Goal: Transaction & Acquisition: Book appointment/travel/reservation

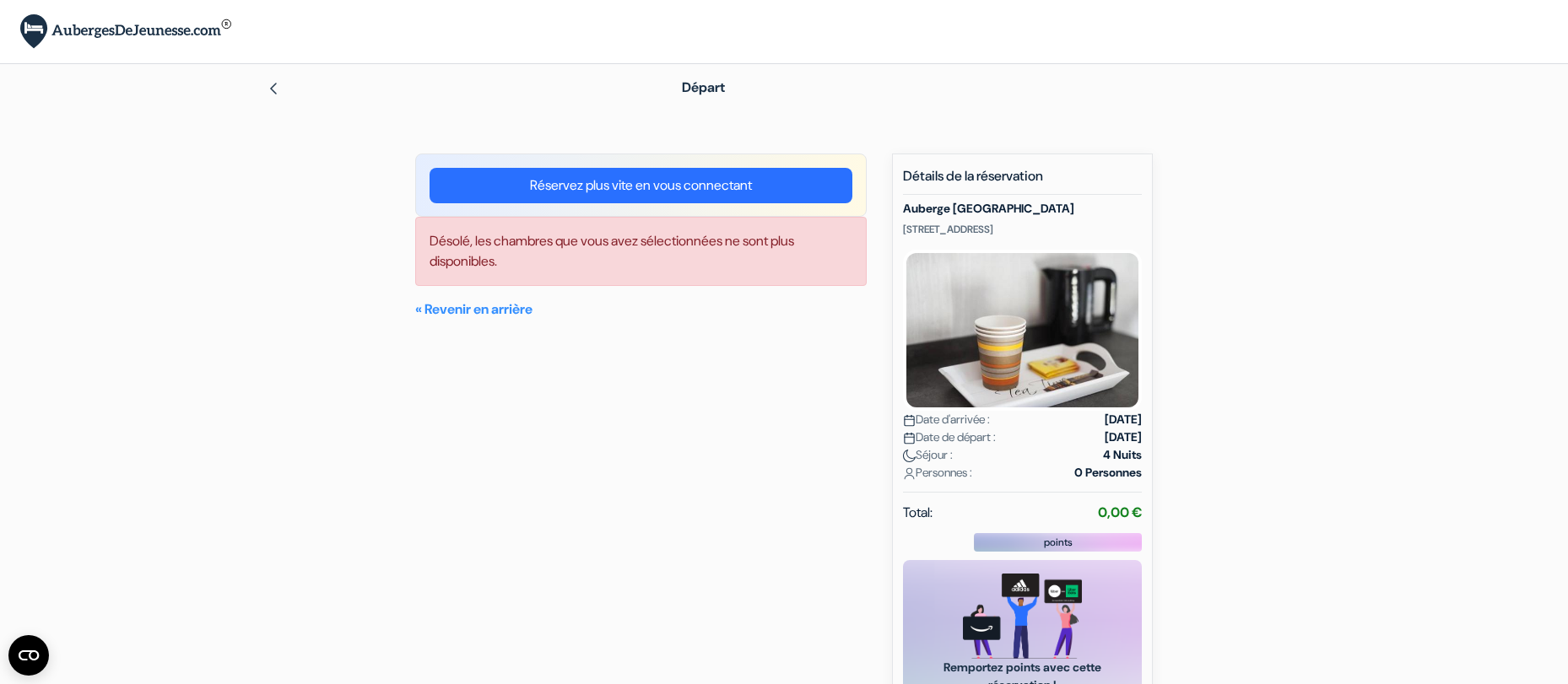
click at [676, 182] on link "Réservez plus vite en vous connectant" at bounding box center [641, 185] width 423 height 35
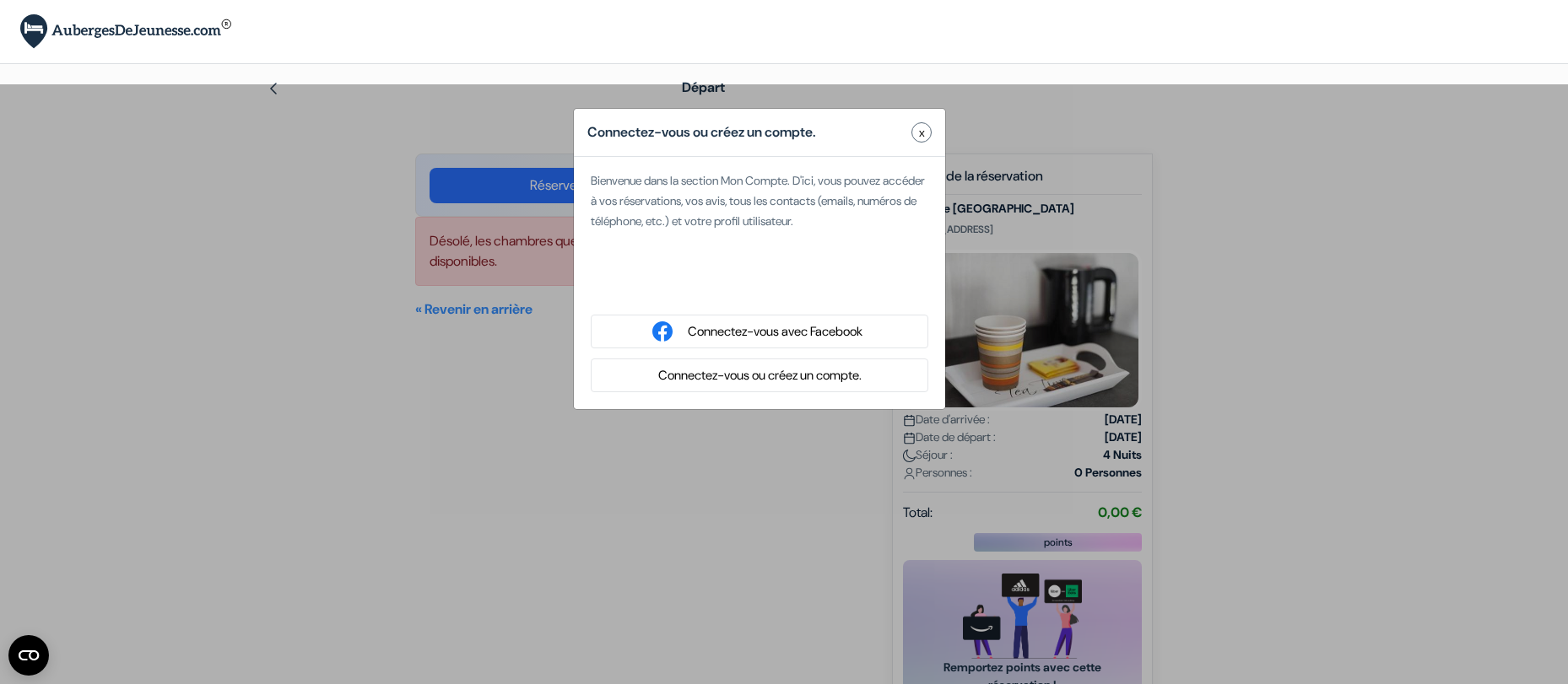
click at [920, 132] on span "x" at bounding box center [922, 133] width 6 height 18
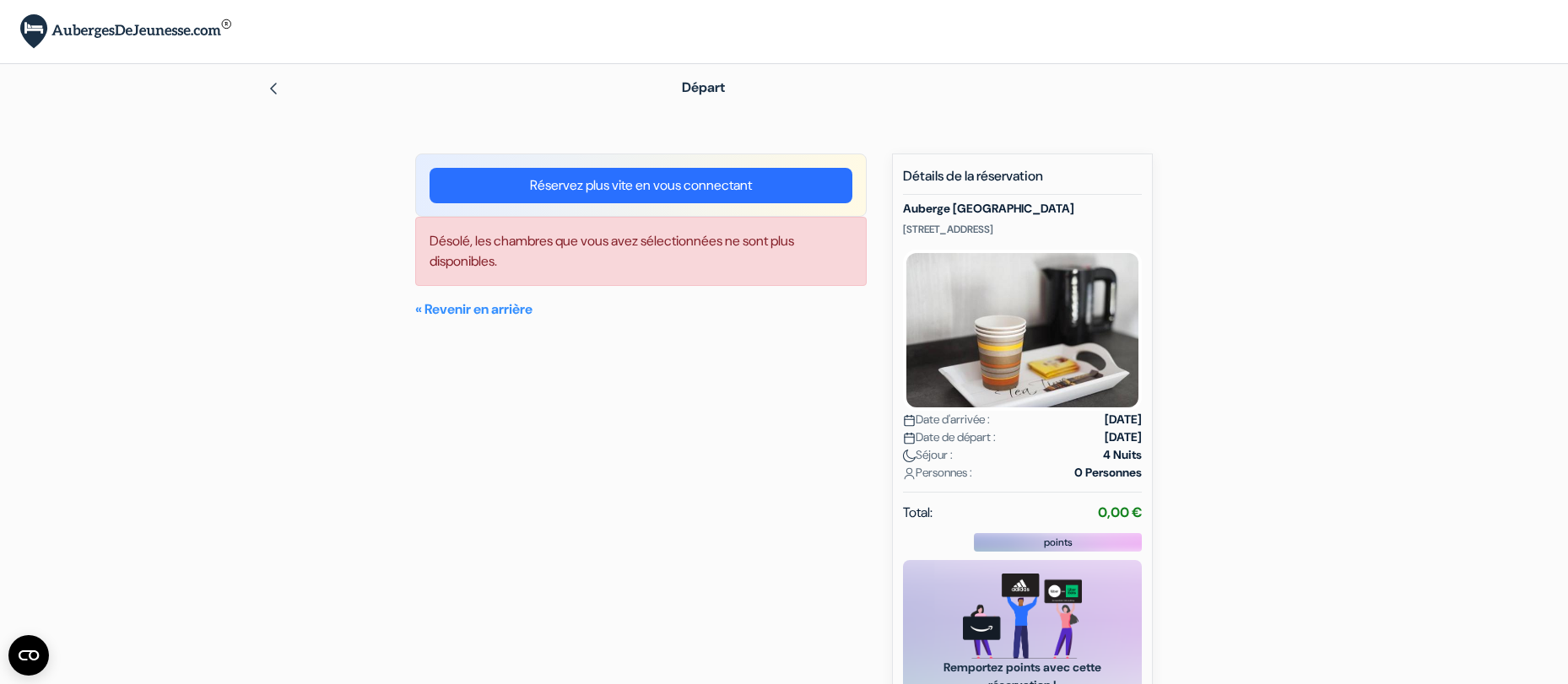
click at [273, 91] on img at bounding box center [274, 89] width 14 height 14
click at [269, 84] on img at bounding box center [274, 89] width 14 height 14
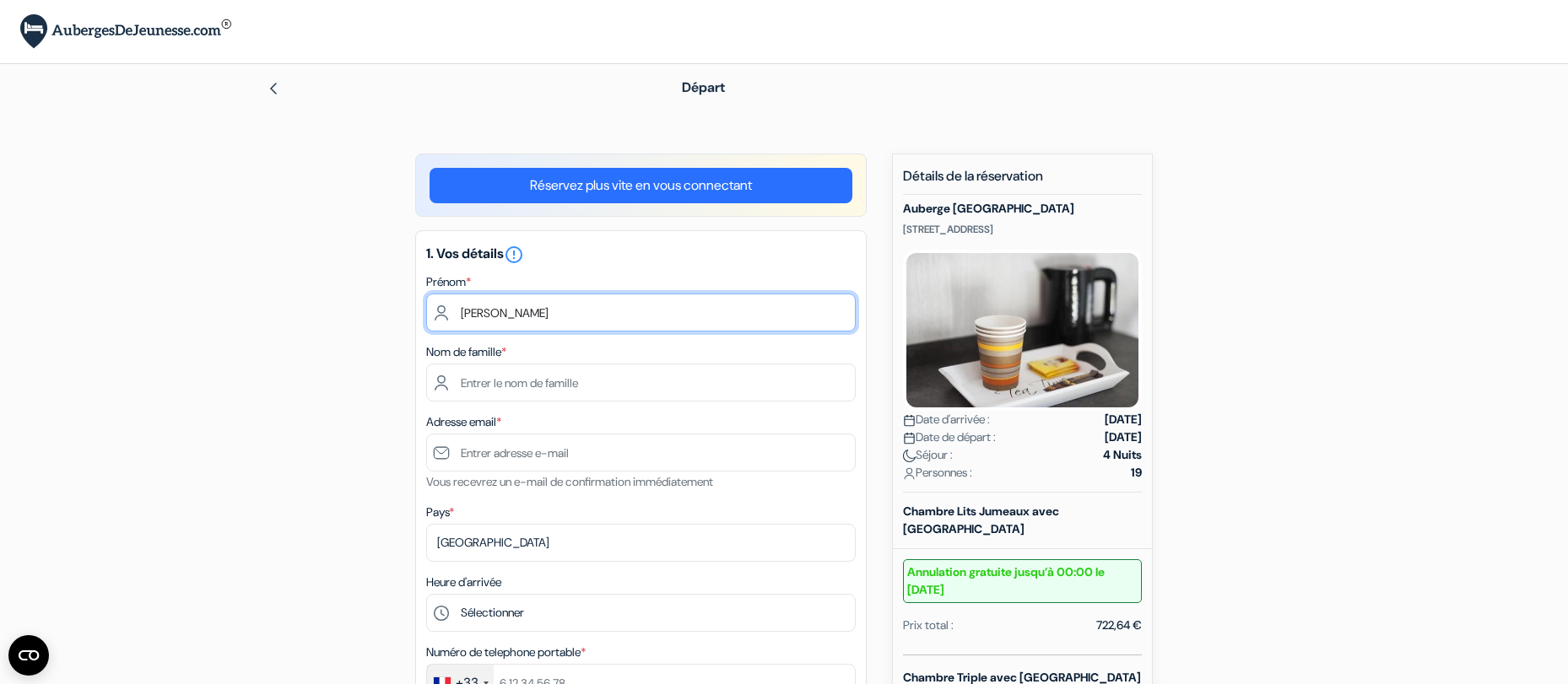
type input "[PERSON_NAME]"
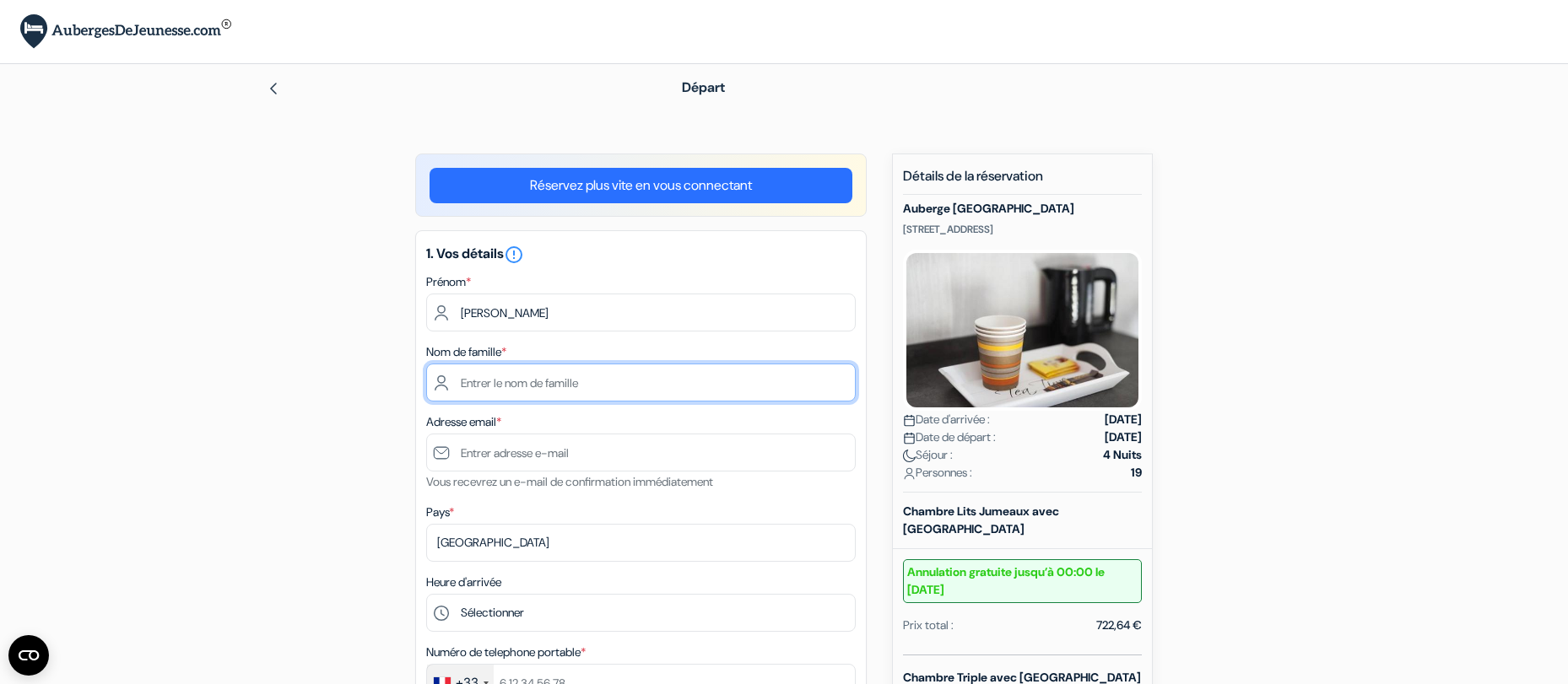
click at [631, 388] on input "text" at bounding box center [641, 383] width 430 height 38
type input "credeville"
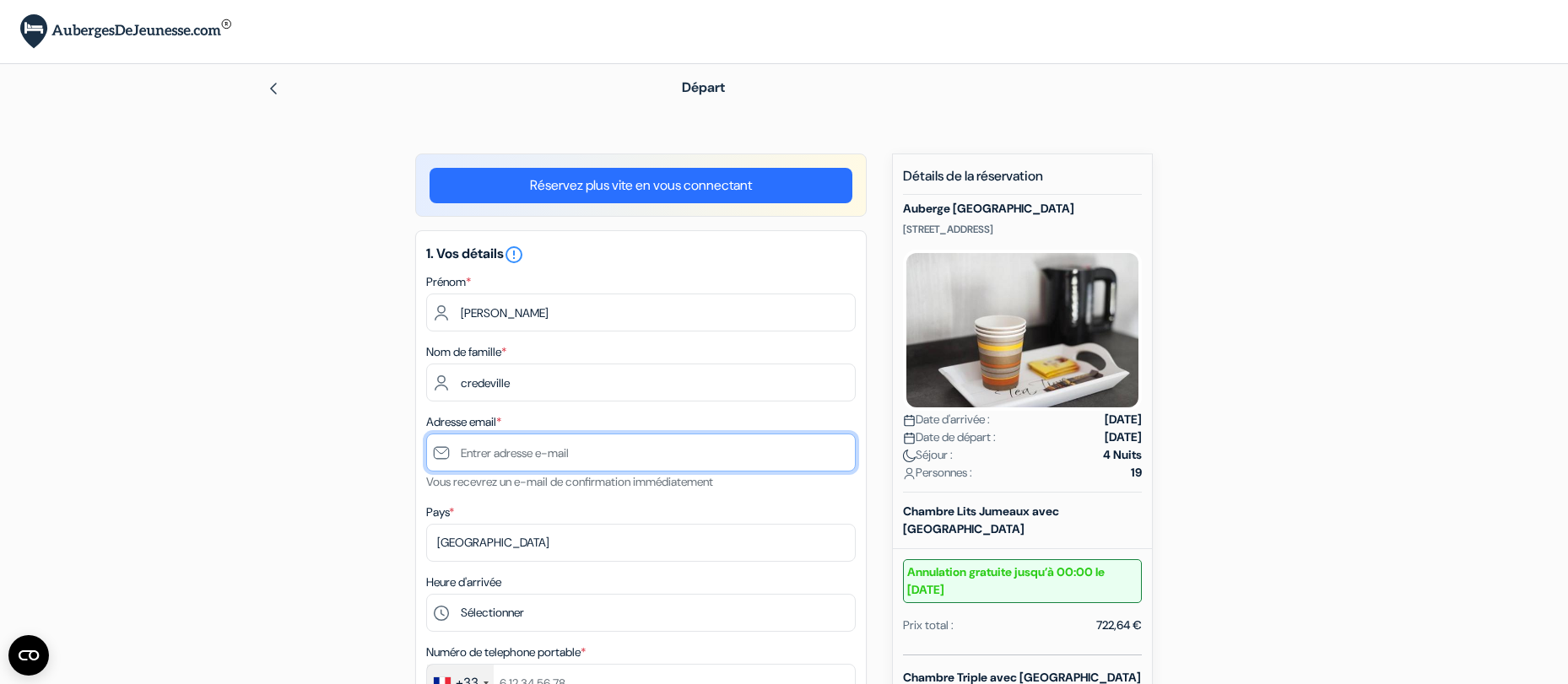
type input "[EMAIL_ADDRESS][DOMAIN_NAME]"
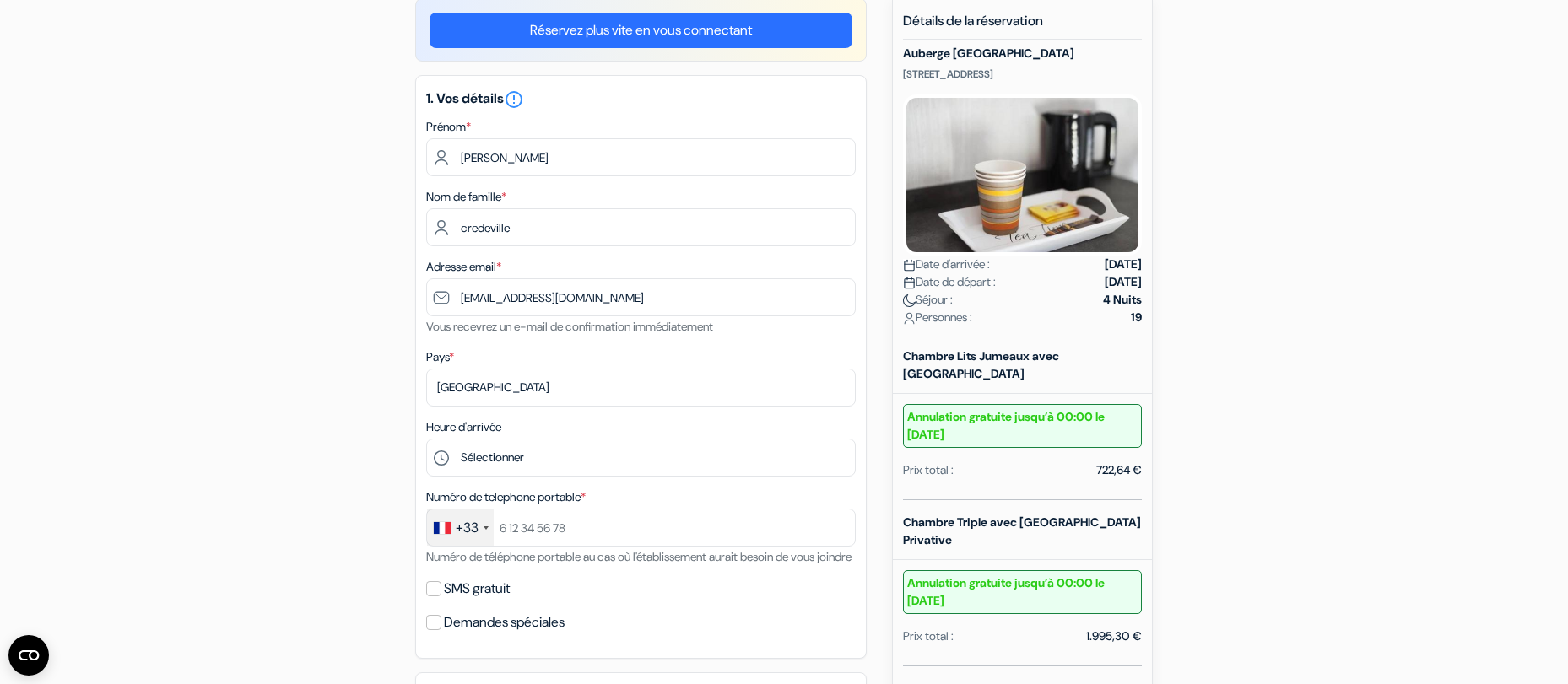
scroll to position [176, 0]
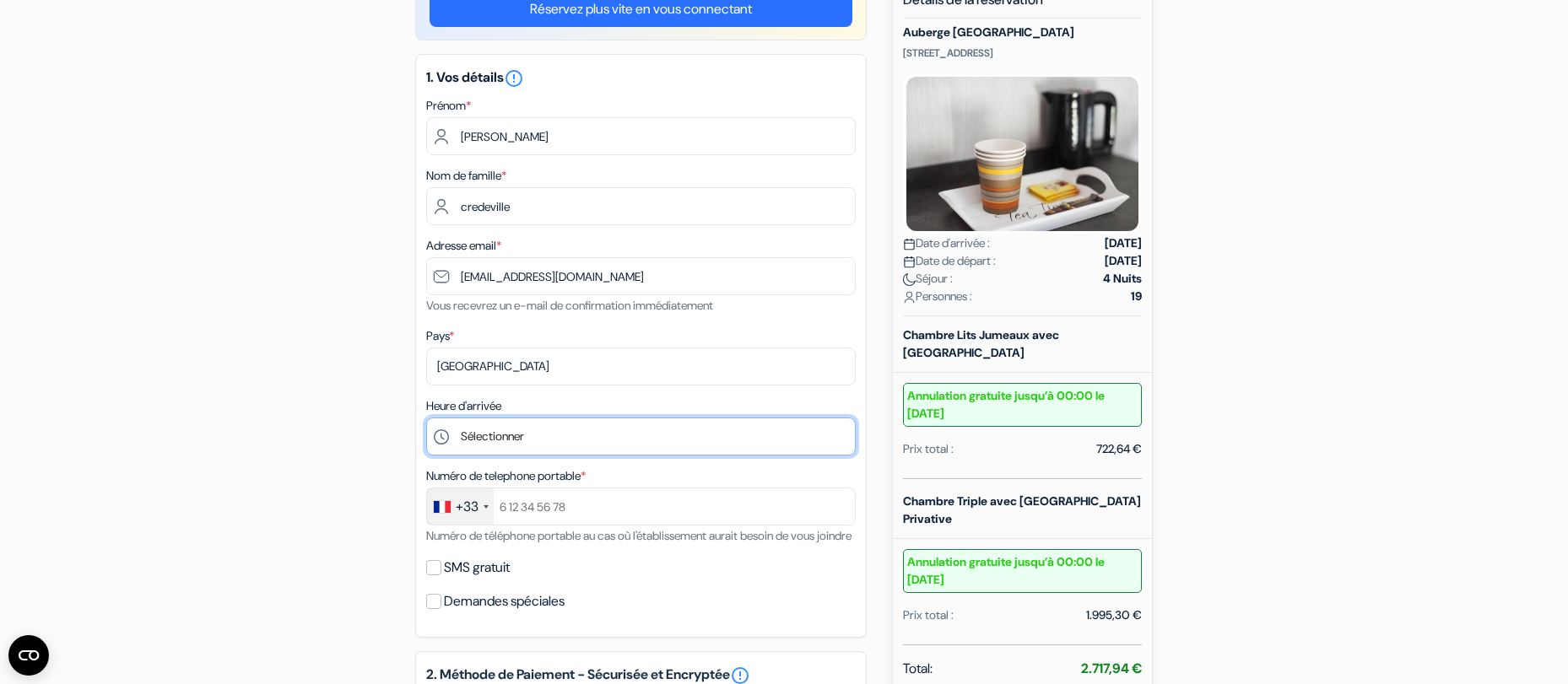
select select "15"
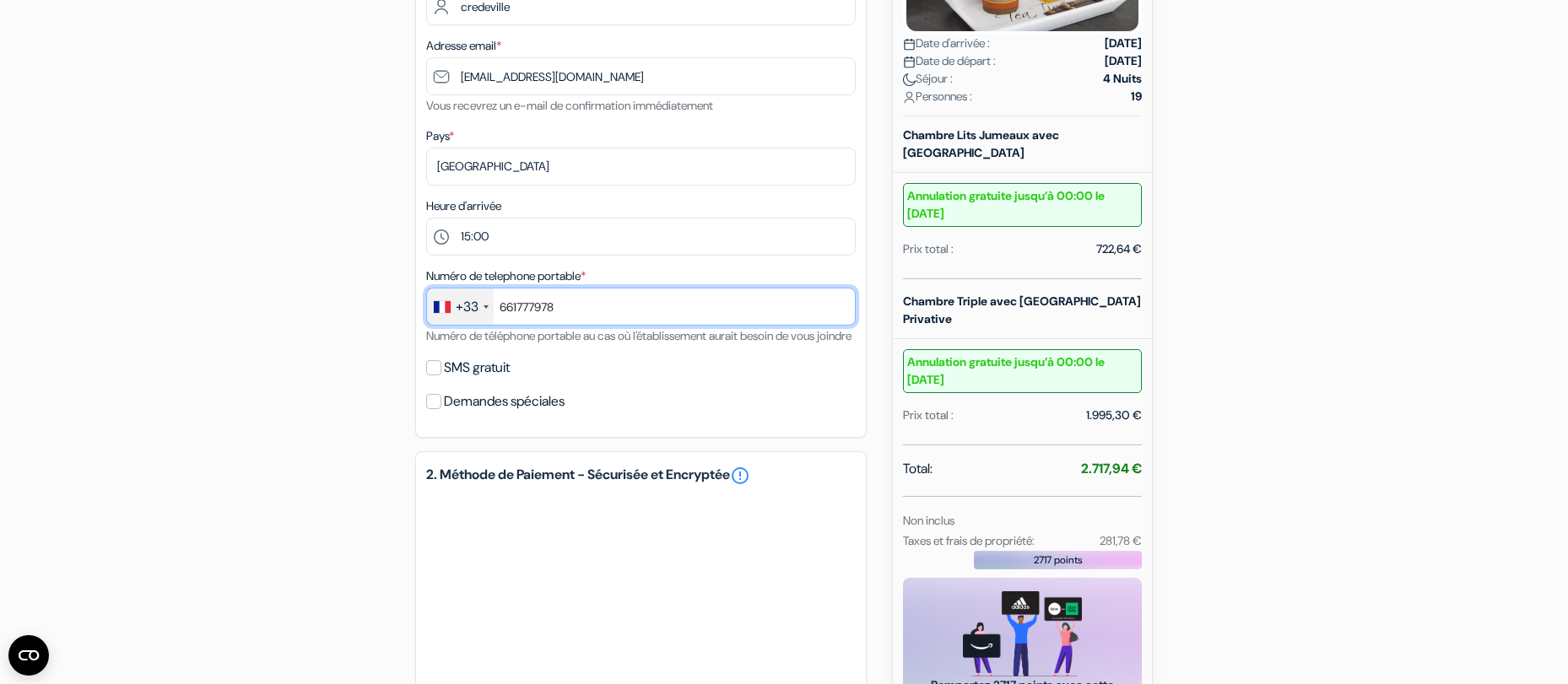
scroll to position [376, 0]
type input "661777978"
click at [558, 438] on div "1. Vos détails error_outline Prénom * gwenael Nom de famille * credeville Adres…" at bounding box center [640, 146] width 451 height 584
click at [437, 375] on input "SMS gratuit" at bounding box center [434, 368] width 16 height 16
checkbox input "true"
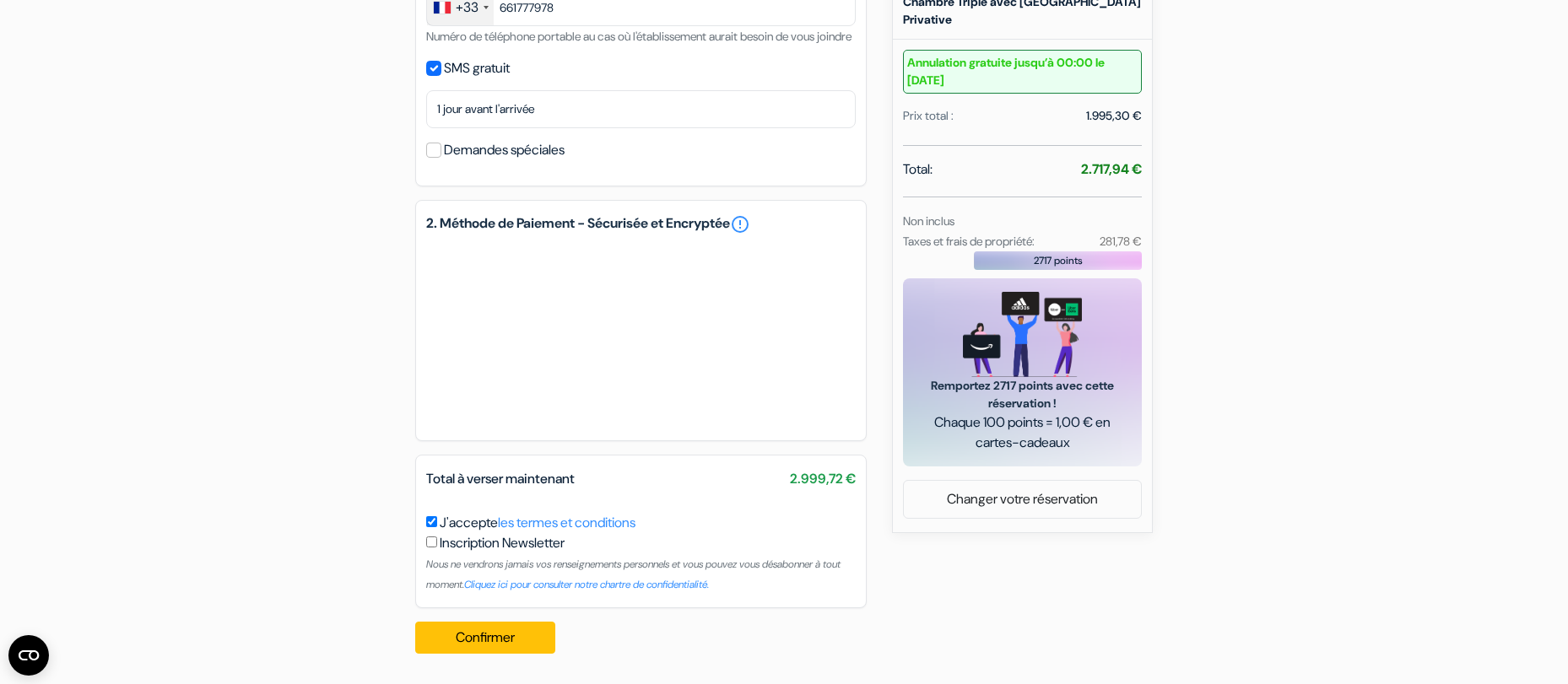
scroll to position [696, 0]
click at [437, 150] on input "Demandes spéciales" at bounding box center [434, 150] width 16 height 16
checkbox input "true"
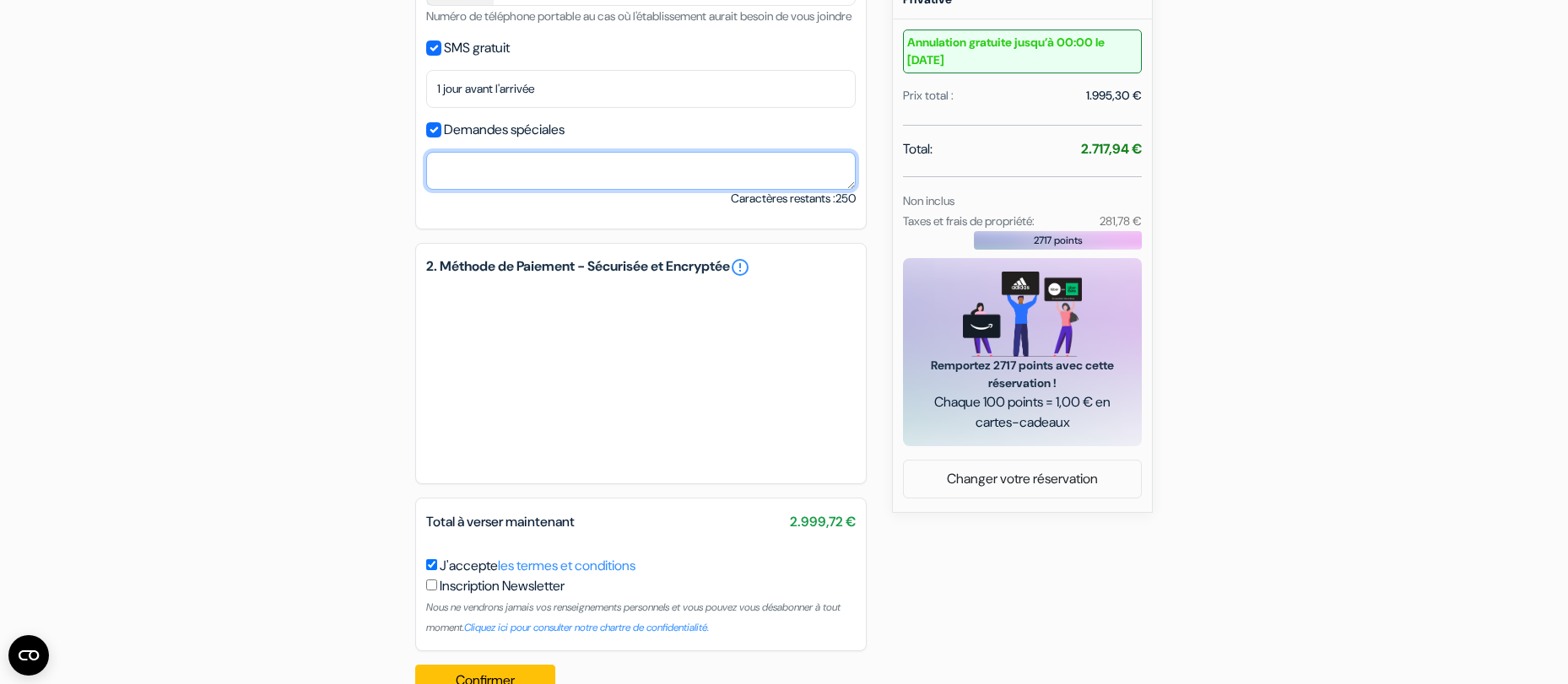
click at [607, 190] on textarea at bounding box center [641, 171] width 430 height 38
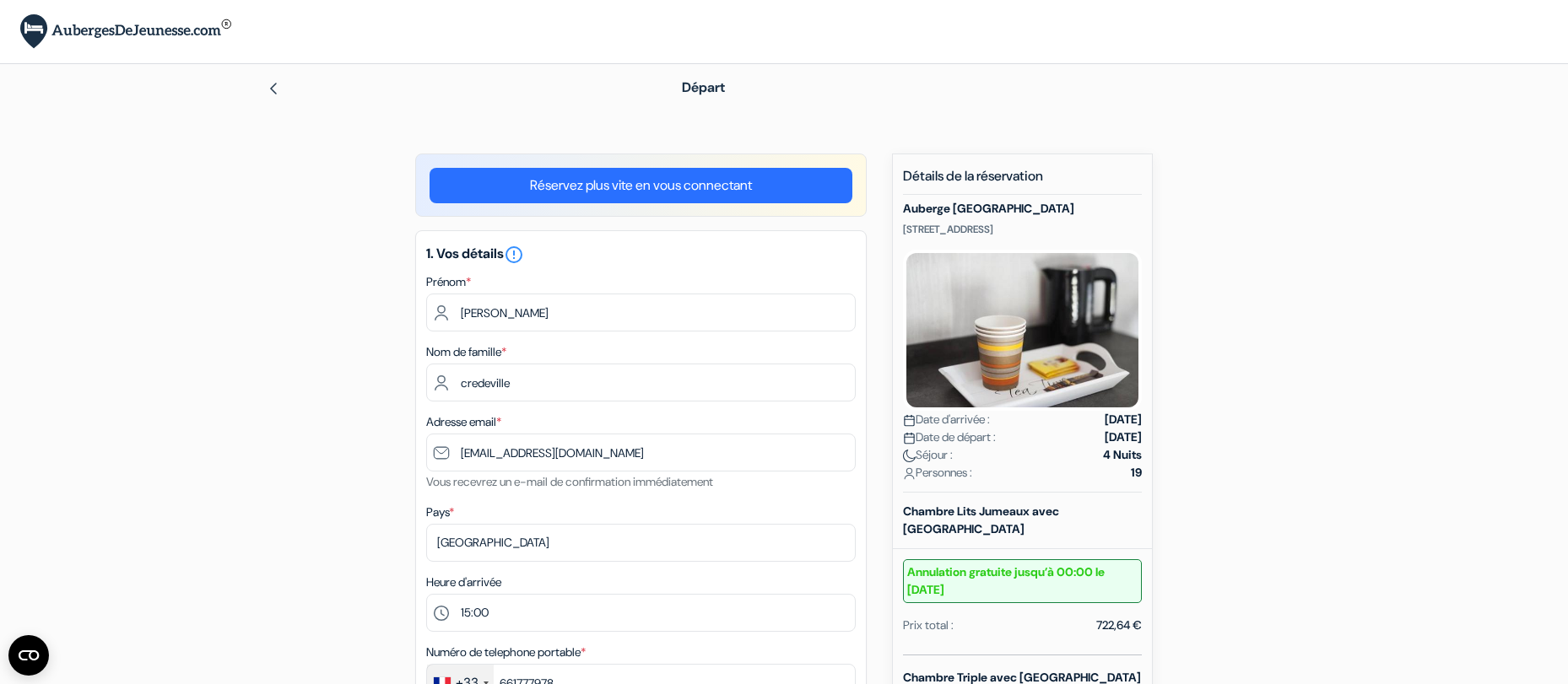
scroll to position [0, 0]
click at [270, 82] on img at bounding box center [274, 89] width 14 height 14
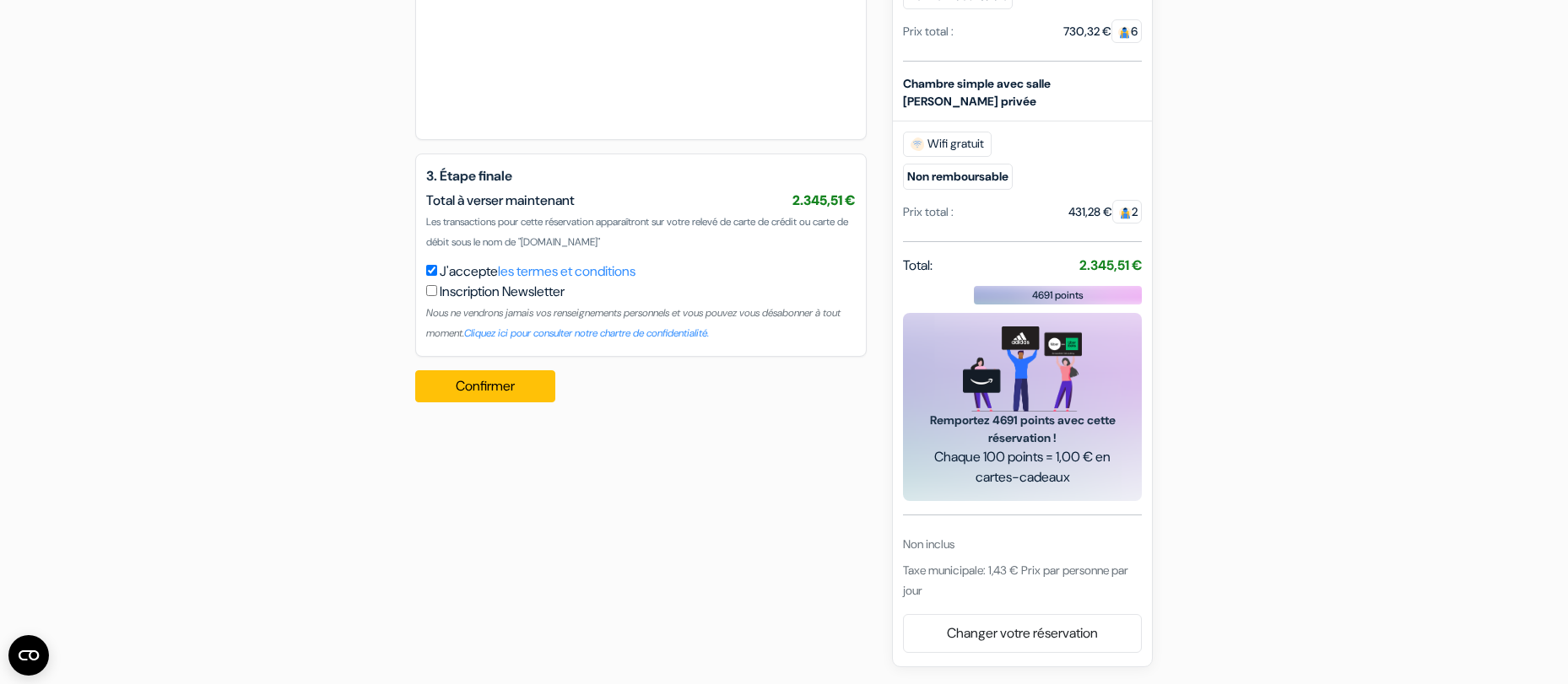
scroll to position [982, 0]
